Goal: Information Seeking & Learning: Compare options

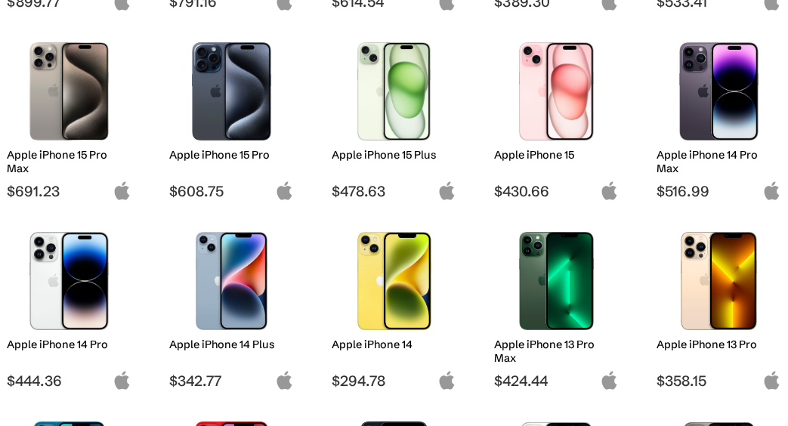
scroll to position [378, 0]
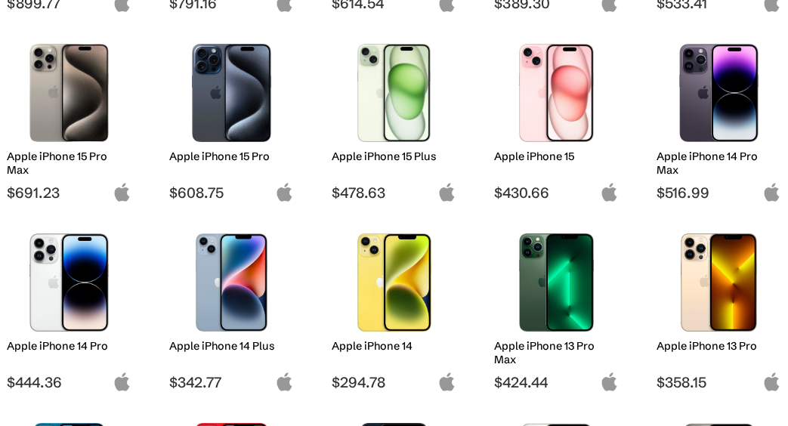
click at [726, 119] on img at bounding box center [719, 93] width 102 height 98
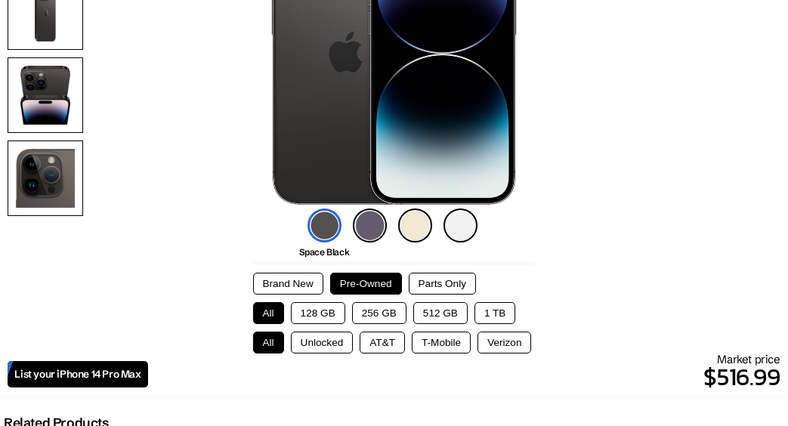
scroll to position [262, 0]
click at [391, 310] on button "256 GB" at bounding box center [379, 313] width 54 height 22
click at [490, 335] on button "Verizon" at bounding box center [505, 343] width 54 height 22
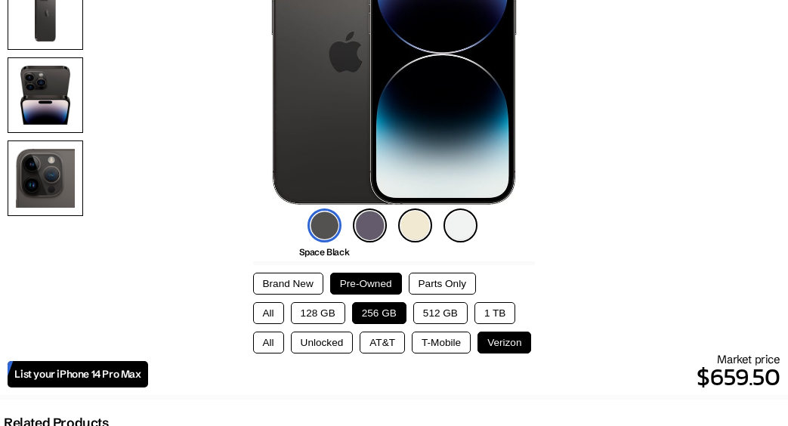
click at [320, 345] on button "Unlocked" at bounding box center [322, 343] width 63 height 22
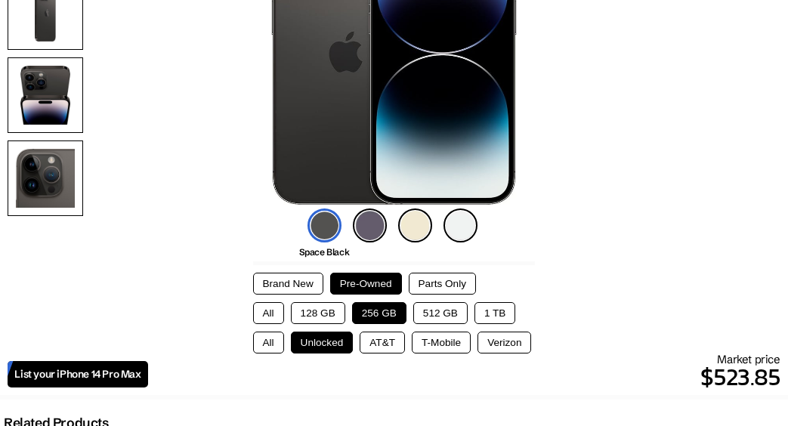
click at [311, 310] on button "128 GB" at bounding box center [318, 313] width 54 height 22
click at [395, 314] on button "256 GB" at bounding box center [379, 313] width 54 height 22
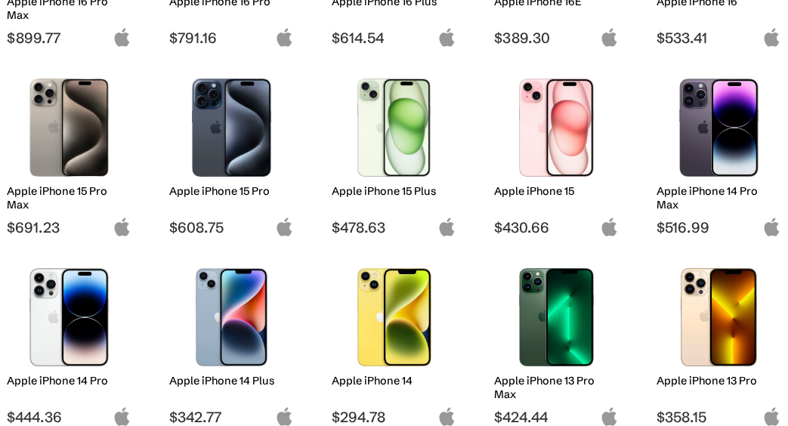
scroll to position [343, 0]
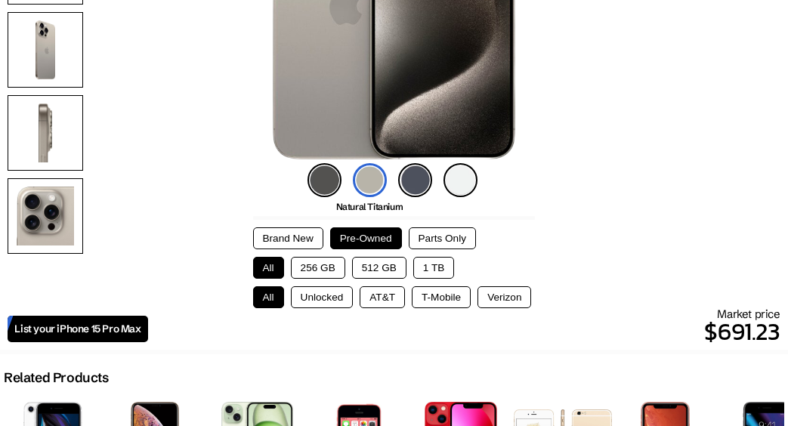
scroll to position [311, 0]
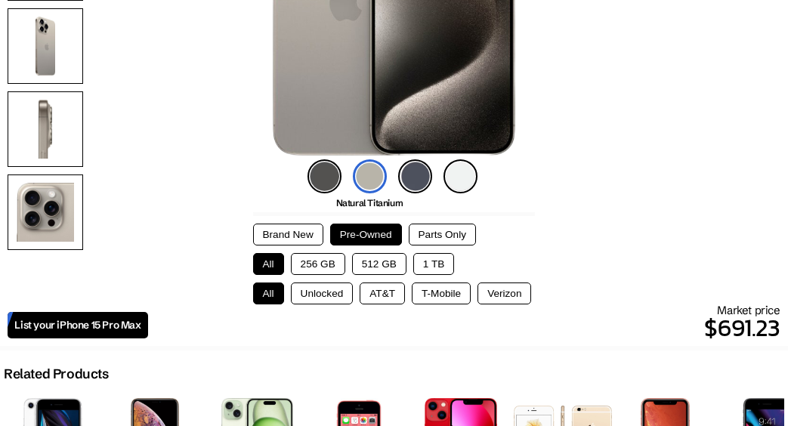
click at [323, 255] on button "256 GB" at bounding box center [318, 264] width 54 height 22
click at [328, 287] on button "Unlocked" at bounding box center [322, 294] width 63 height 22
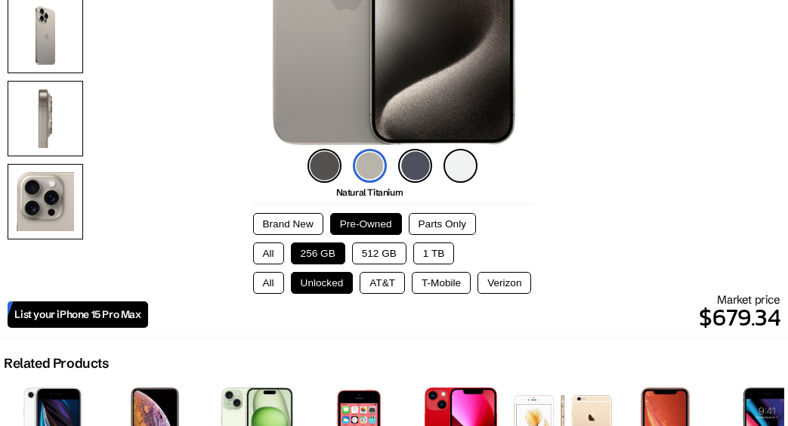
scroll to position [325, 0]
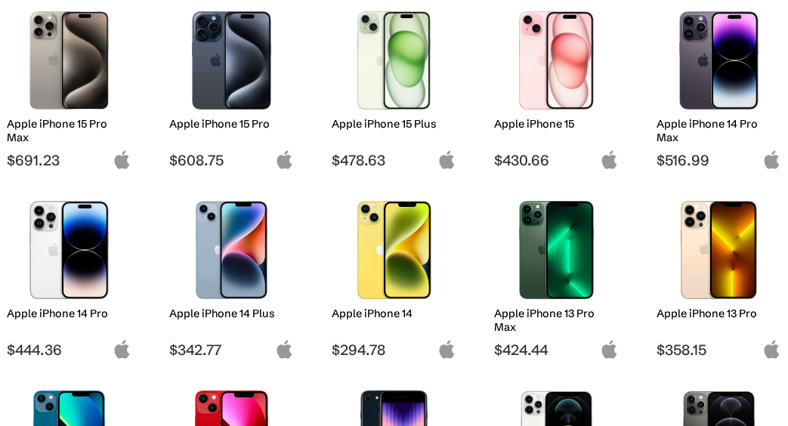
scroll to position [413, 0]
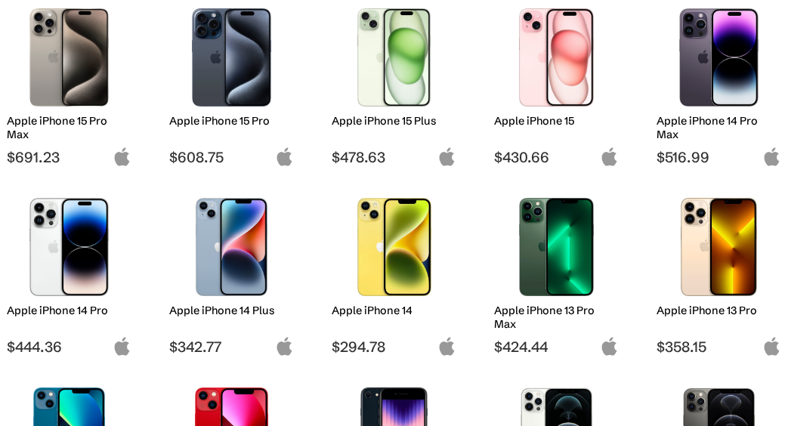
click at [546, 268] on img at bounding box center [556, 247] width 102 height 98
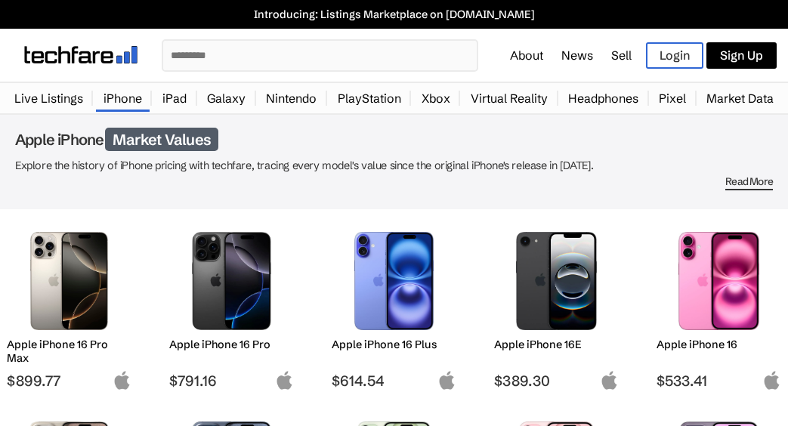
click at [60, 308] on img at bounding box center [69, 281] width 102 height 98
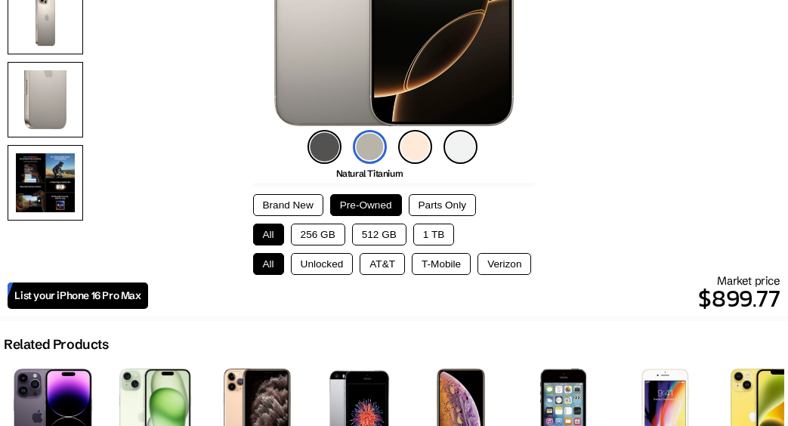
scroll to position [340, 0]
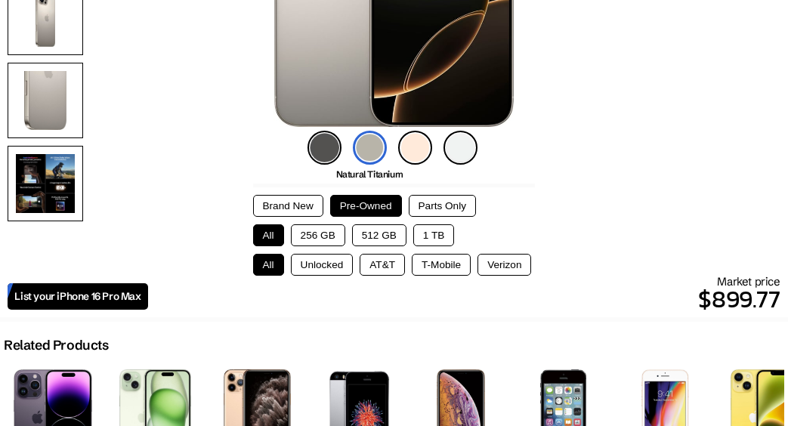
click at [336, 234] on button "256 GB" at bounding box center [318, 235] width 54 height 22
click at [328, 264] on button "Unlocked" at bounding box center [322, 265] width 63 height 22
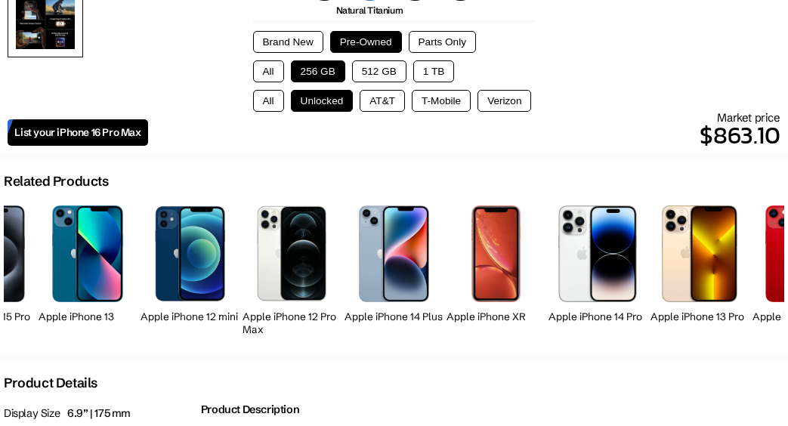
scroll to position [0, 2425]
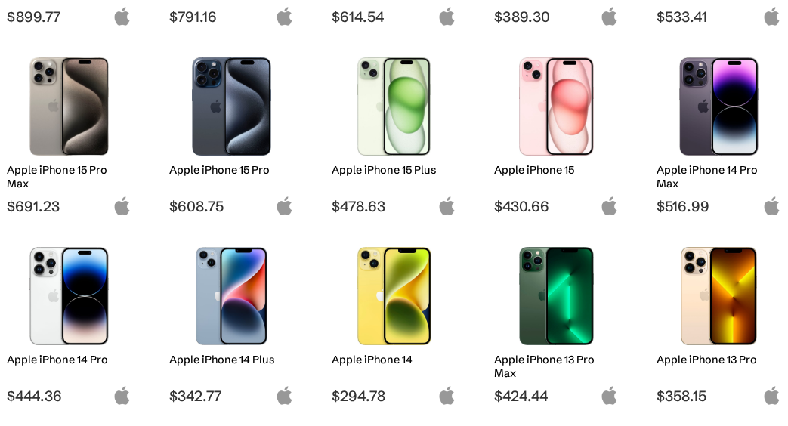
scroll to position [361, 0]
